Goal: Information Seeking & Learning: Learn about a topic

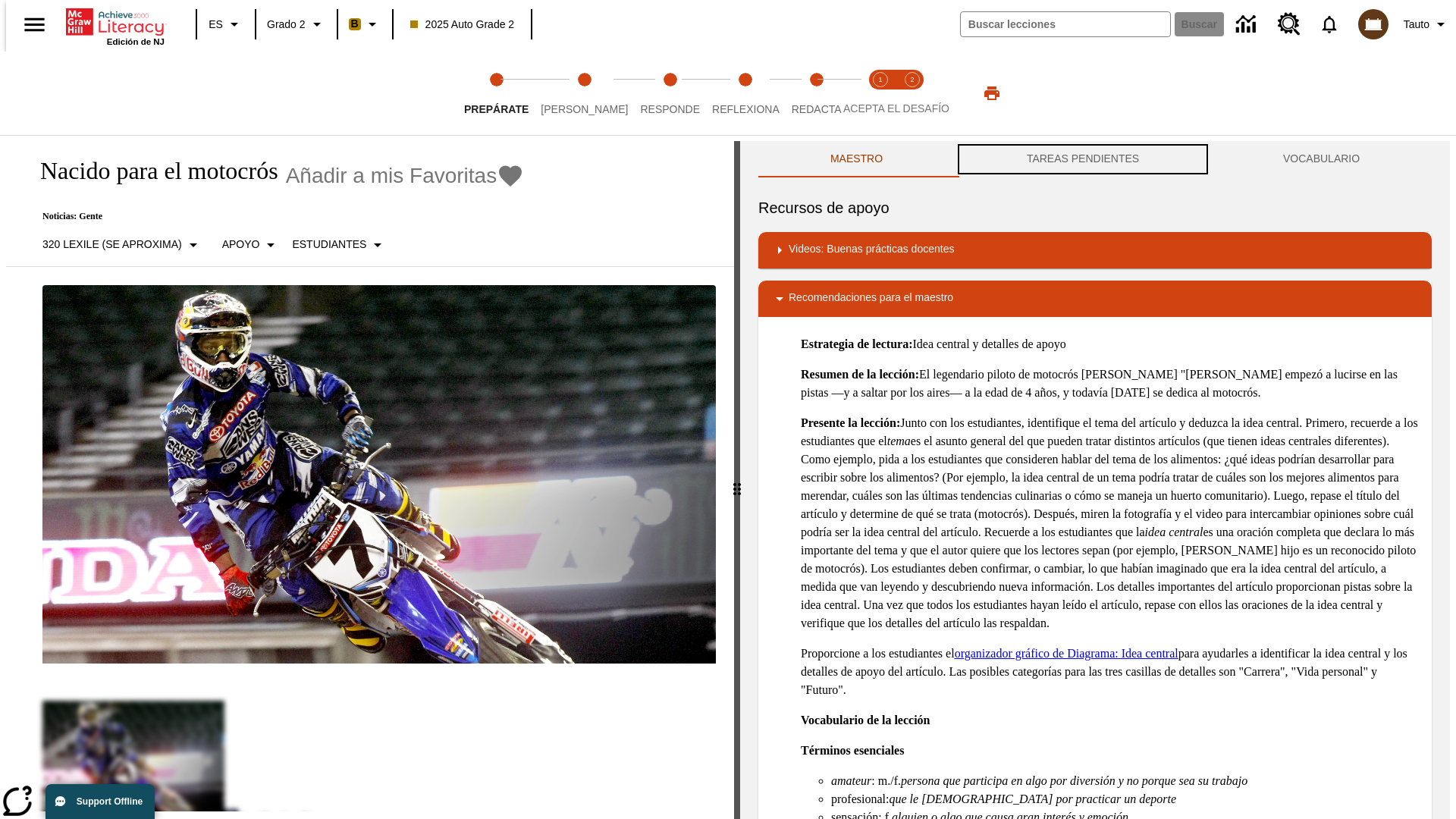
click at [1083, 159] on button "TAREAS PENDIENTES" at bounding box center [1083, 159] width 256 height 36
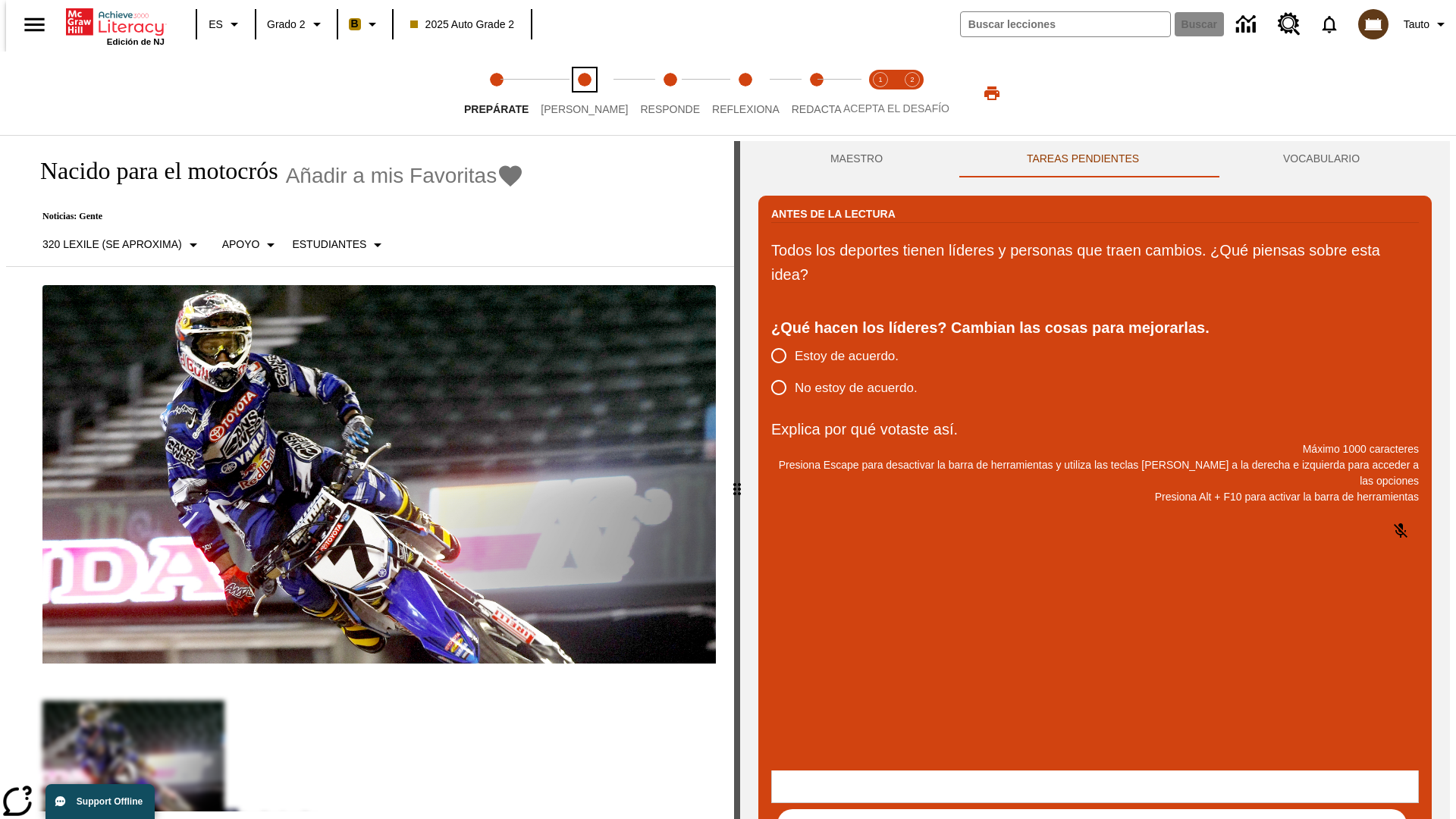
click at [571, 93] on span "[PERSON_NAME]" at bounding box center [584, 103] width 87 height 27
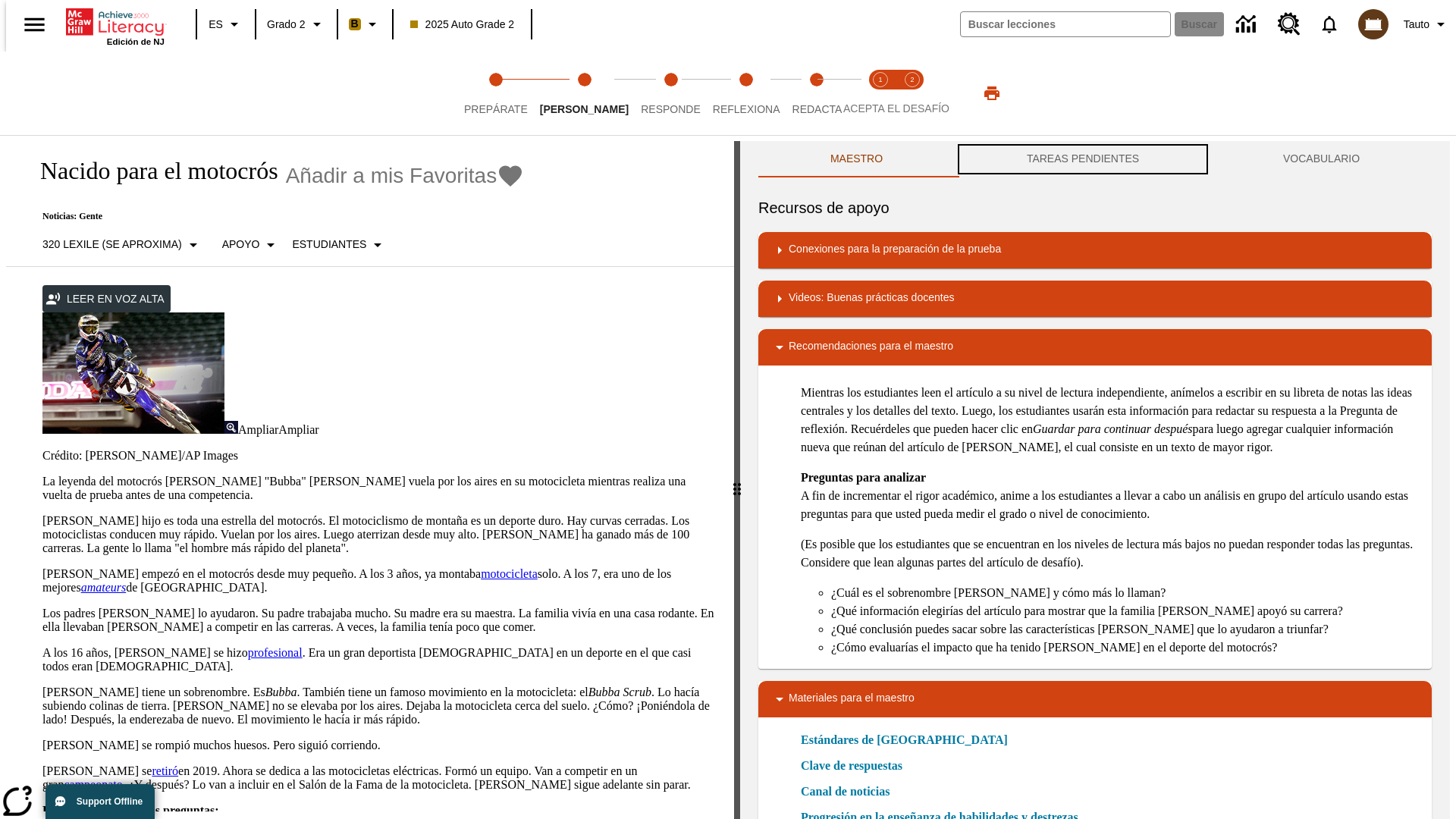
scroll to position [1, 0]
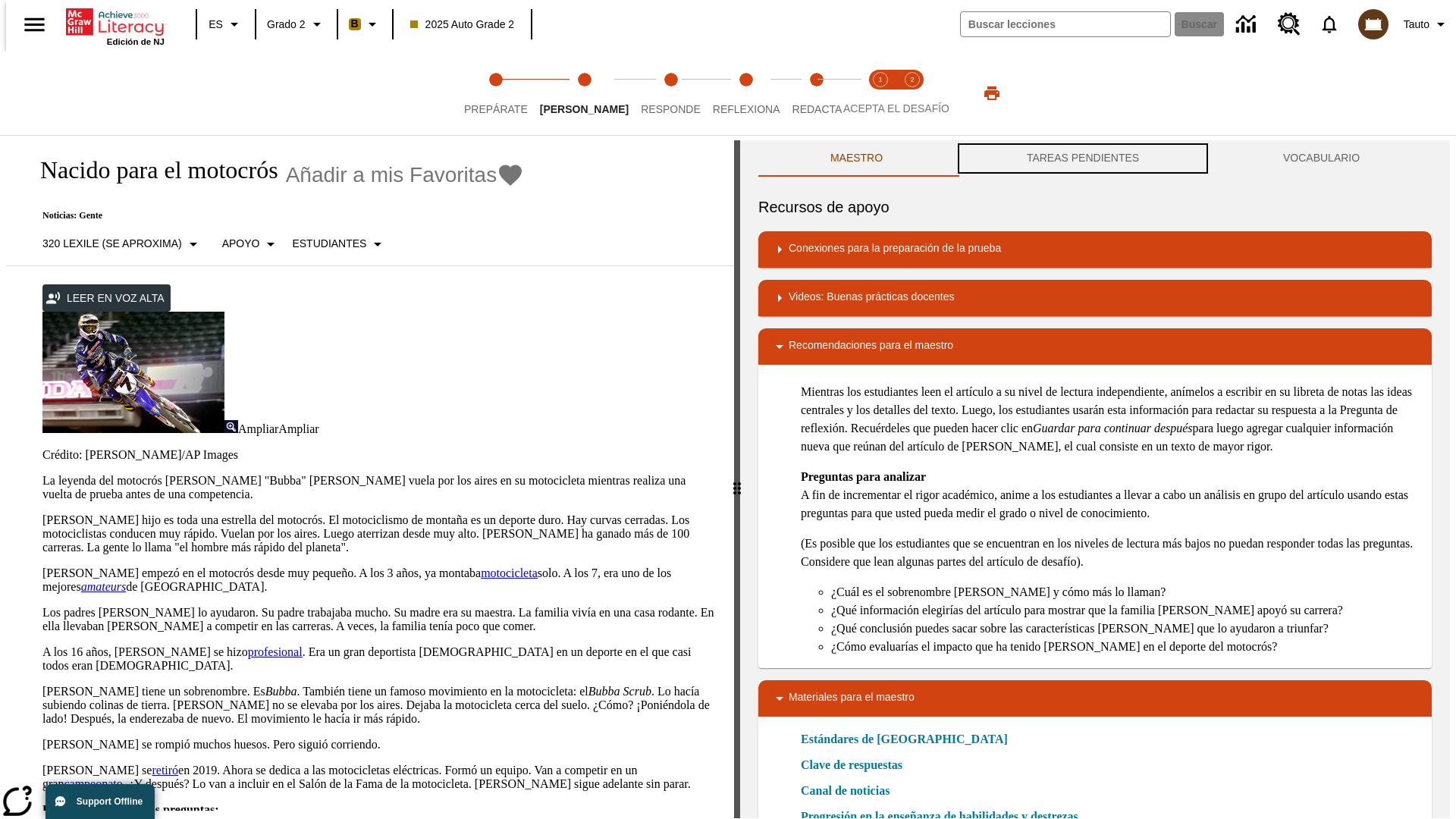
click at [1083, 159] on button "TAREAS PENDIENTES" at bounding box center [1083, 158] width 256 height 36
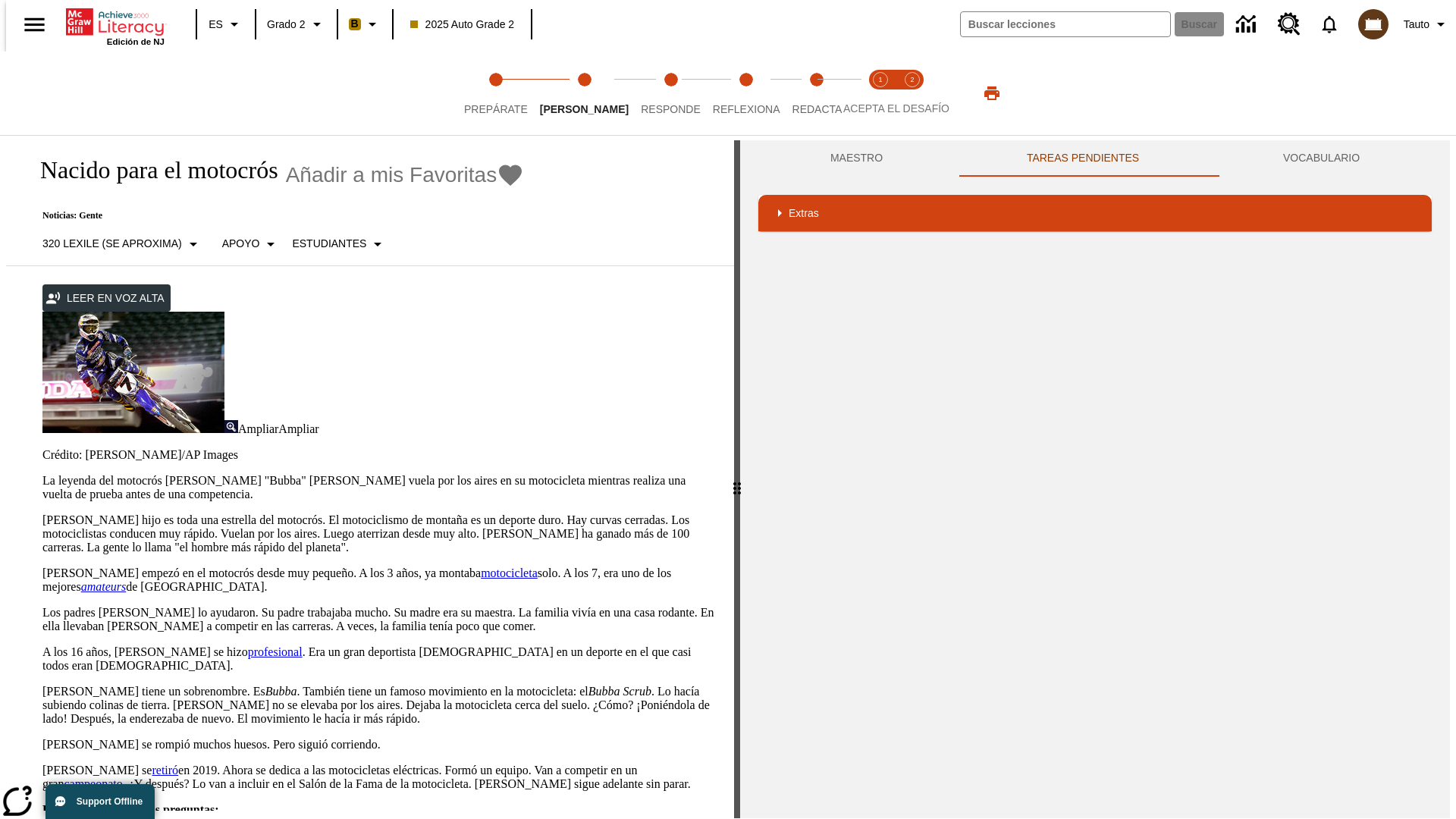
click at [42, 513] on p "[PERSON_NAME] hijo es toda una estrella del motocrós. El motociclismo de montañ…" at bounding box center [379, 534] width 673 height 41
click at [0, 0] on div "Traducir" at bounding box center [0, 0] width 0 height 0
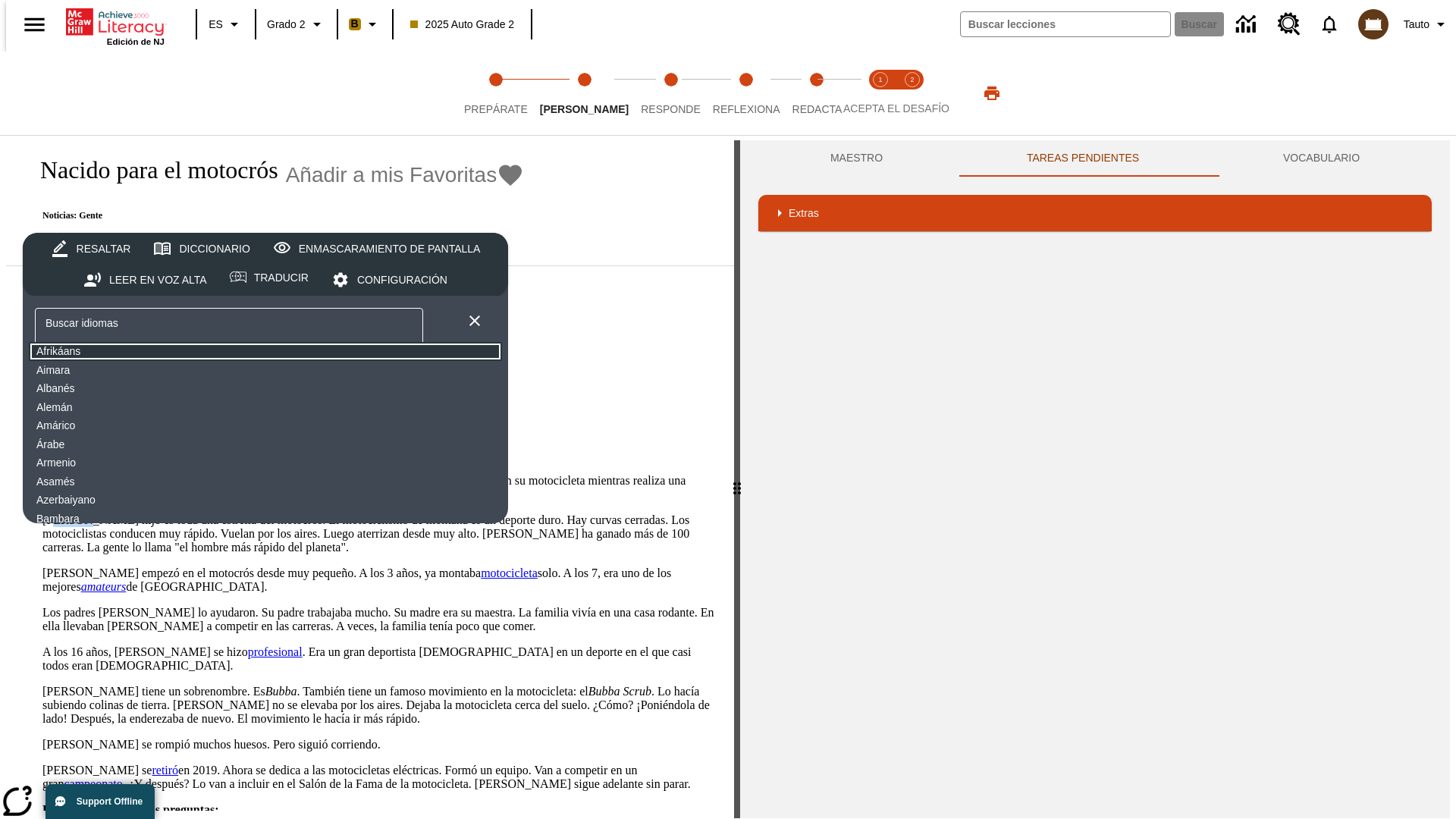
click at [148, 352] on button "Afrikáans" at bounding box center [266, 352] width 473 height 19
